Goal: Information Seeking & Learning: Learn about a topic

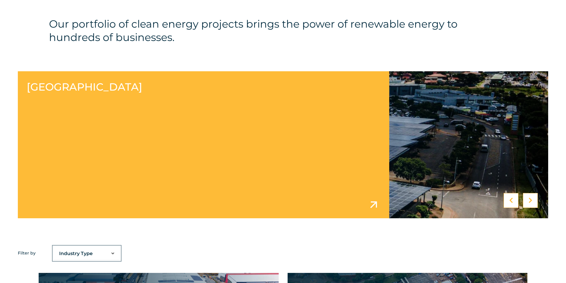
scroll to position [238, 0]
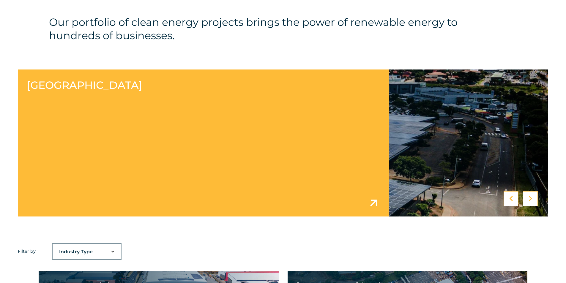
click at [373, 204] on link at bounding box center [283, 142] width 530 height 147
click at [467, 193] on link at bounding box center [283, 142] width 530 height 147
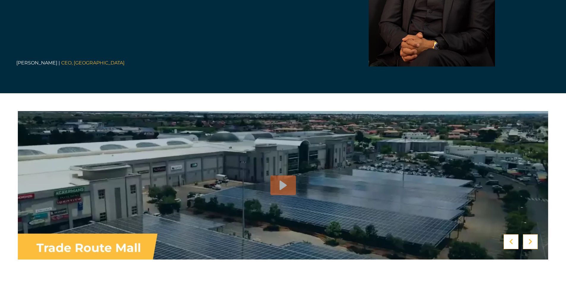
scroll to position [1425, 0]
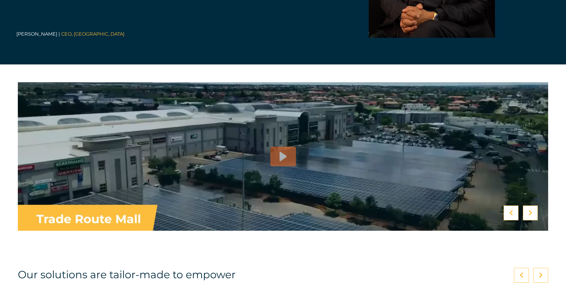
click at [531, 214] on icon at bounding box center [530, 213] width 4 height 6
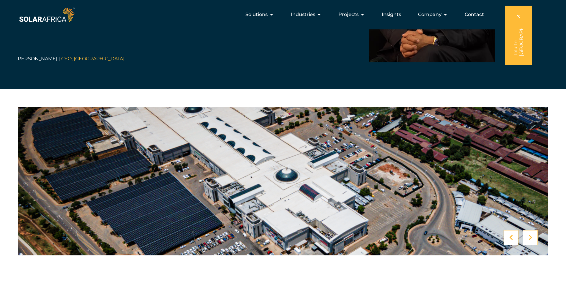
scroll to position [1396, 0]
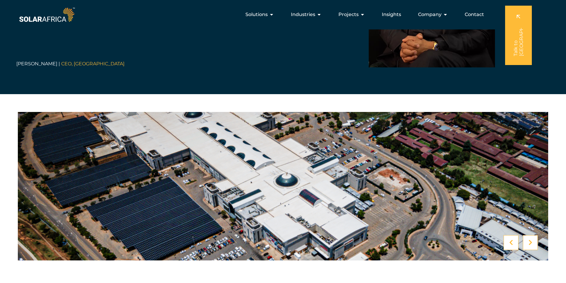
click at [531, 241] on icon at bounding box center [530, 243] width 4 height 6
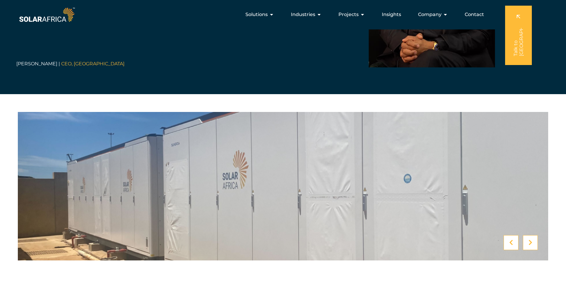
click at [531, 241] on icon at bounding box center [530, 243] width 4 height 6
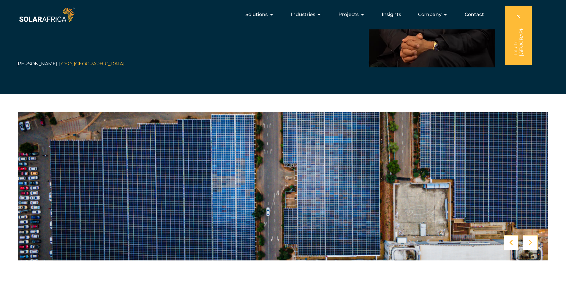
click at [531, 241] on icon at bounding box center [530, 243] width 4 height 6
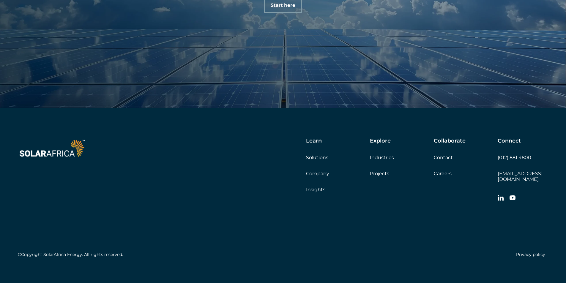
scroll to position [2448, 0]
